Goal: Task Accomplishment & Management: Manage account settings

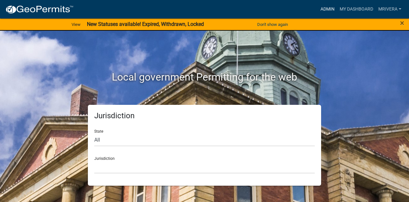
click at [325, 13] on link "Admin" at bounding box center [327, 9] width 19 height 12
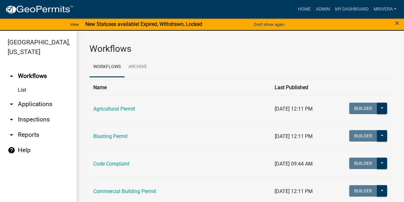
click at [33, 121] on link "arrow_drop_down Inspections" at bounding box center [38, 119] width 77 height 15
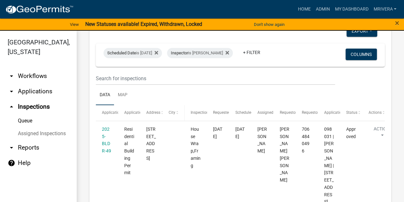
scroll to position [43, 0]
click at [146, 52] on div "Scheduled Date is [DATE]" at bounding box center [132, 53] width 58 height 10
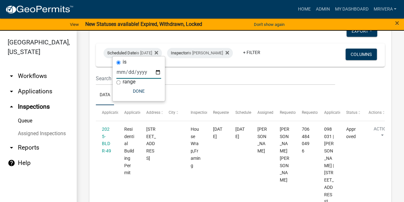
click at [159, 72] on input "[DATE]" at bounding box center [138, 71] width 45 height 13
type input "[DATE]"
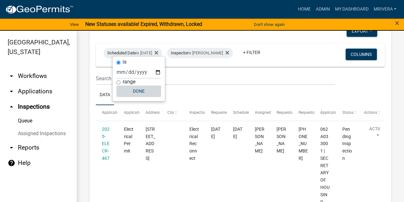
click at [141, 91] on button "Done" at bounding box center [138, 90] width 45 height 11
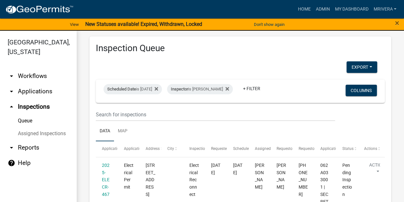
scroll to position [0, 0]
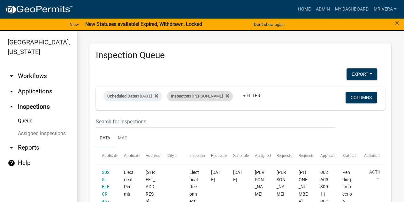
click at [207, 91] on div "Inspector is [PERSON_NAME]" at bounding box center [200, 96] width 66 height 10
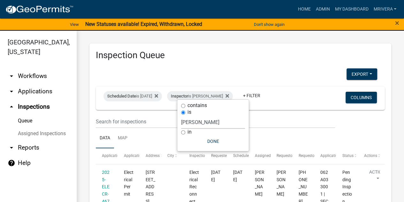
click at [224, 123] on select "Select an option None [PERSON_NAME] [PERSON_NAME] [PERSON_NAME] [PERSON_NAME] […" at bounding box center [213, 122] width 64 height 13
select select "07642ab0-564c-47bb-824b-0ccf2da83593"
click at [181, 120] on select "Select an option None [PERSON_NAME] [PERSON_NAME] [PERSON_NAME] [PERSON_NAME] […" at bounding box center [213, 122] width 64 height 13
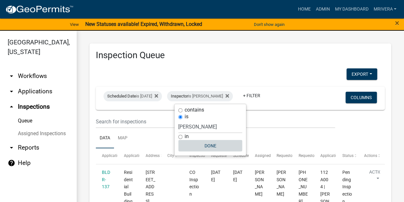
click at [212, 144] on button "Done" at bounding box center [210, 145] width 64 height 11
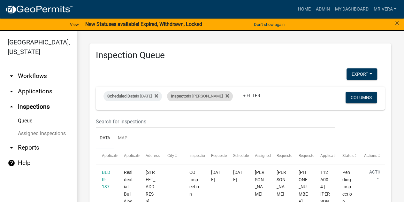
click at [209, 93] on div "Inspector is [PERSON_NAME]" at bounding box center [200, 96] width 66 height 10
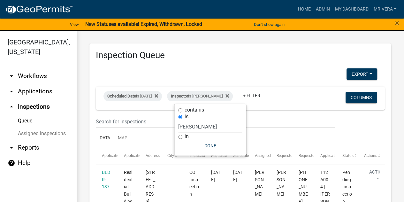
click at [208, 125] on select "Select an option None [PERSON_NAME] [PERSON_NAME] [PERSON_NAME] [PERSON_NAME] […" at bounding box center [210, 126] width 64 height 13
select select "a0ea4169-8540-4a2c-b9f4-cf4c1ffdeb95"
click at [181, 120] on select "Select an option None [PERSON_NAME] [PERSON_NAME] [PERSON_NAME] [PERSON_NAME] […" at bounding box center [210, 126] width 64 height 13
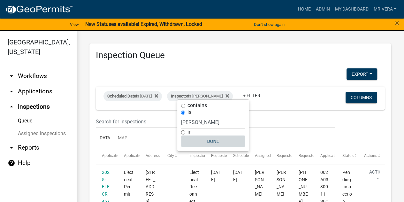
click at [211, 139] on button "Done" at bounding box center [213, 140] width 64 height 11
